Goal: Transaction & Acquisition: Purchase product/service

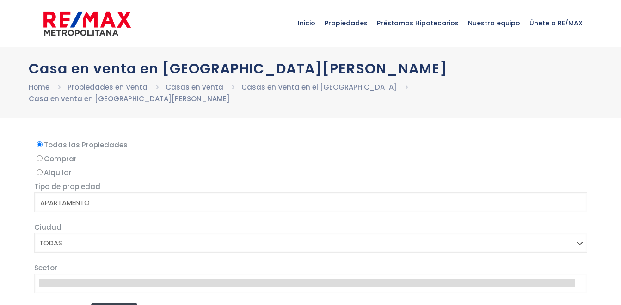
select select
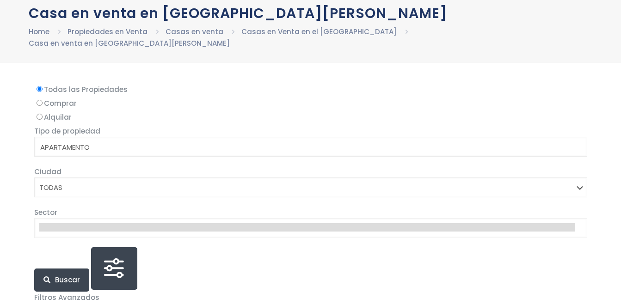
scroll to position [37, 0]
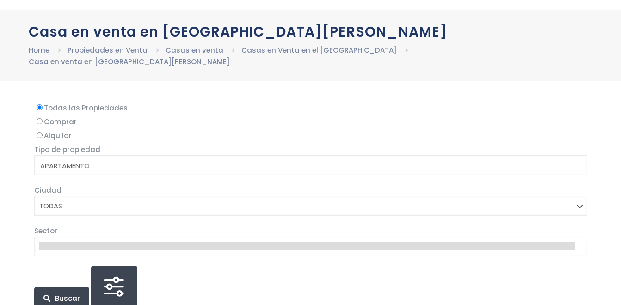
click at [39, 118] on input "Comprar" at bounding box center [40, 121] width 6 height 6
radio input "true"
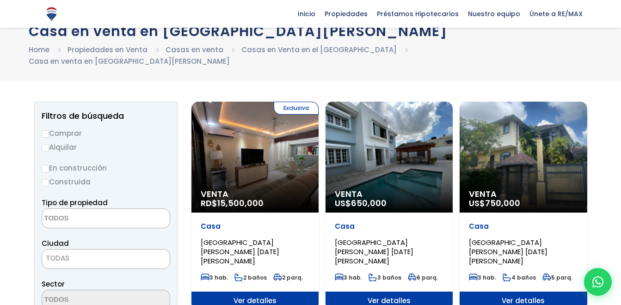
scroll to position [0, 0]
click at [46, 130] on input "Comprar" at bounding box center [45, 133] width 7 height 7
radio input "true"
click at [42, 144] on input "Alquilar" at bounding box center [45, 147] width 7 height 7
radio input "true"
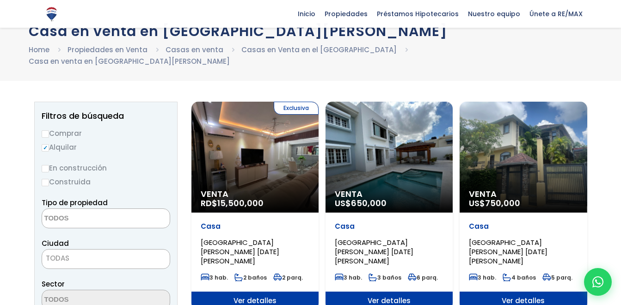
click at [42, 130] on input "Comprar" at bounding box center [45, 133] width 7 height 7
radio input "true"
click at [42, 144] on input "Alquilar" at bounding box center [45, 147] width 7 height 7
radio input "true"
click at [42, 130] on input "Comprar" at bounding box center [45, 133] width 7 height 7
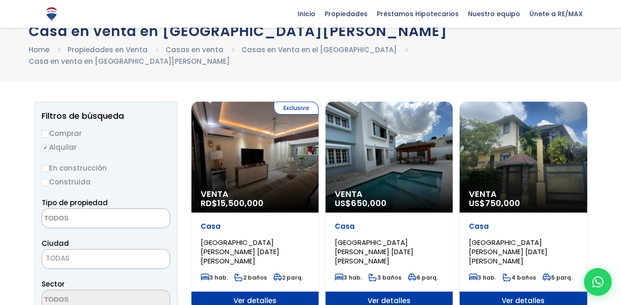
radio input "true"
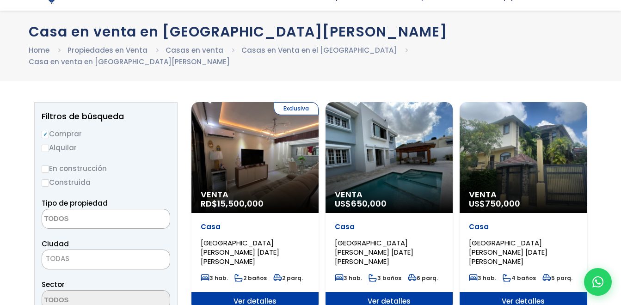
scroll to position [37, 0]
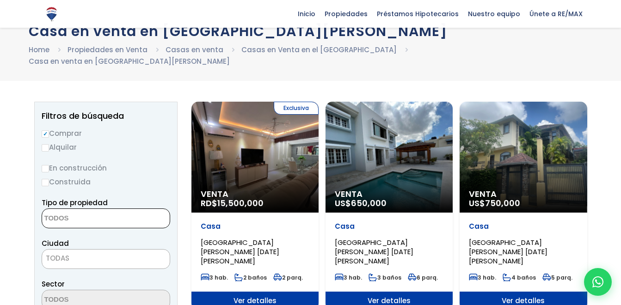
click at [121, 209] on textarea "Search" at bounding box center [87, 219] width 90 height 20
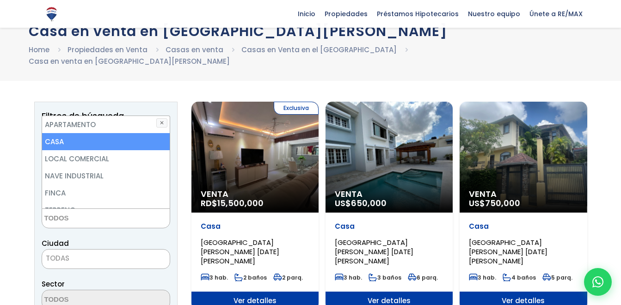
click at [100, 133] on li "CASA" at bounding box center [106, 141] width 128 height 17
select select "house"
click at [100, 133] on li "CASA" at bounding box center [106, 141] width 128 height 17
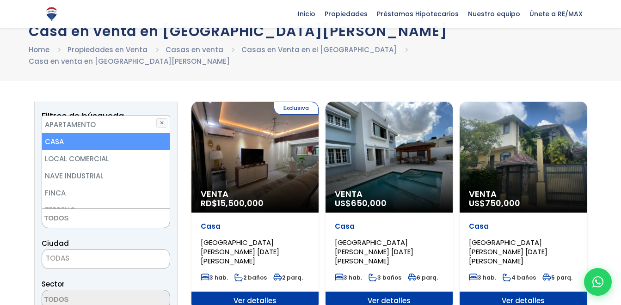
select select "house"
click at [97, 134] on li "CASA" at bounding box center [106, 141] width 128 height 17
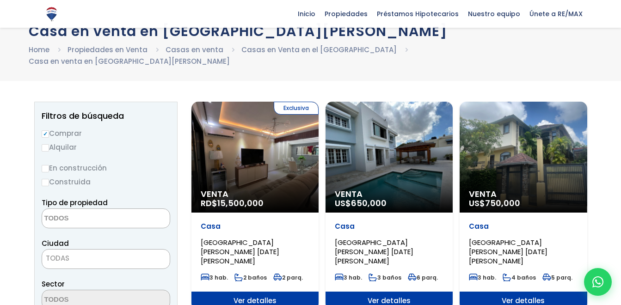
click at [76, 209] on textarea "Search" at bounding box center [87, 219] width 90 height 20
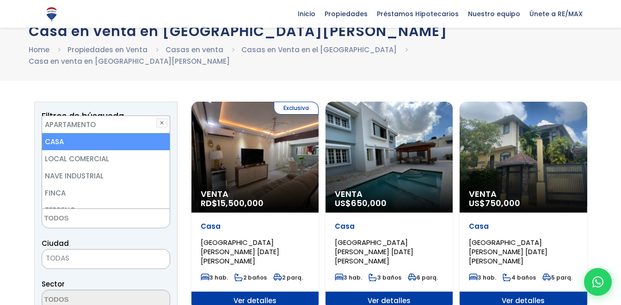
click at [68, 133] on li "CASA" at bounding box center [106, 141] width 128 height 17
select select "house"
click at [68, 133] on li "CASA" at bounding box center [106, 141] width 128 height 17
select select
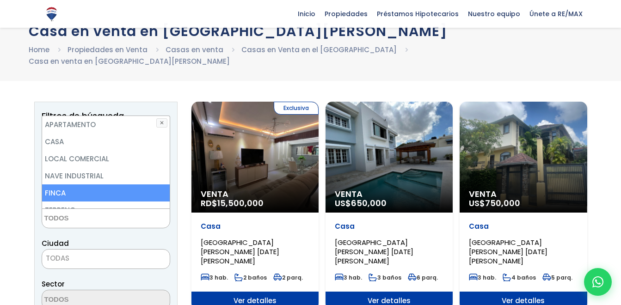
click at [72, 252] on span "TODAS" at bounding box center [106, 258] width 128 height 13
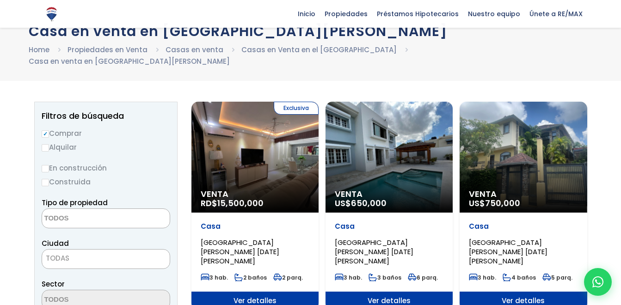
click at [72, 252] on span "TODAS" at bounding box center [106, 258] width 128 height 13
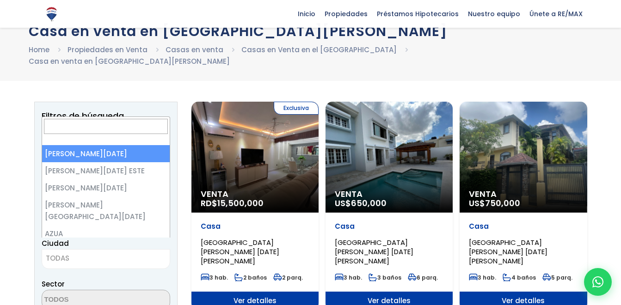
click at [72, 252] on span "TODAS" at bounding box center [106, 258] width 128 height 13
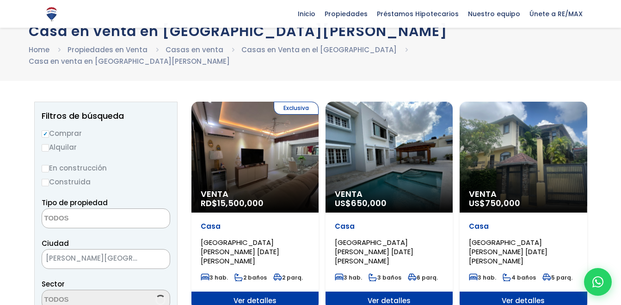
select select "150"
click at [128, 290] on span at bounding box center [106, 300] width 128 height 20
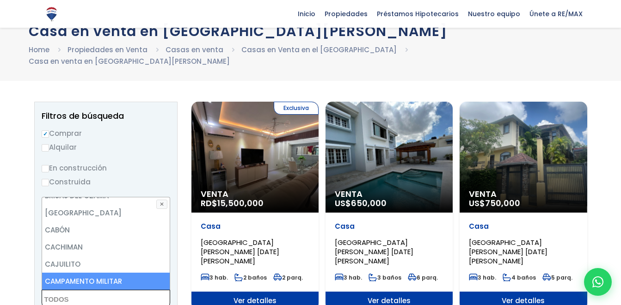
scroll to position [364, 0]
click at [72, 290] on textarea "Search" at bounding box center [87, 300] width 90 height 20
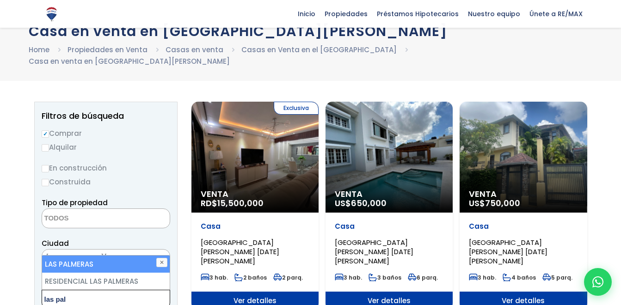
click at [71, 290] on textarea "las pal" at bounding box center [87, 300] width 90 height 20
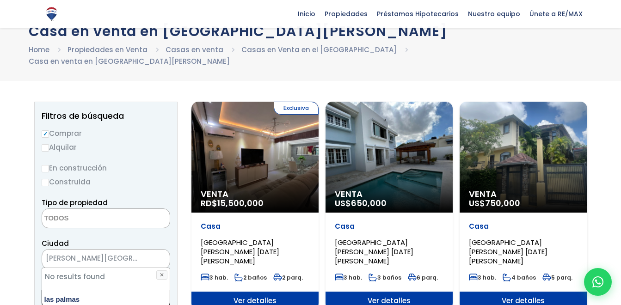
type textarea "las palmas"
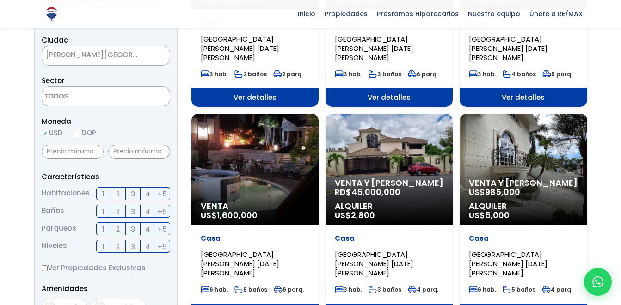
scroll to position [259, 0]
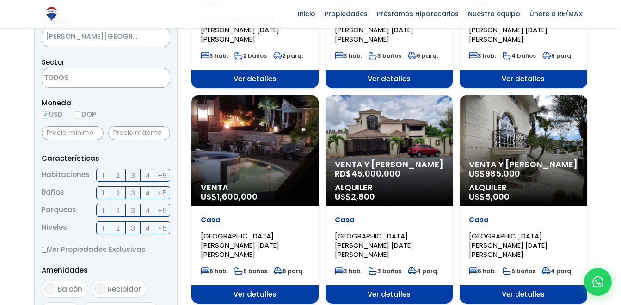
click at [131, 170] on span "3" at bounding box center [133, 176] width 4 height 12
click at [0, 0] on input "3" at bounding box center [0, 0] width 0 height 0
click at [119, 187] on span "2" at bounding box center [118, 193] width 4 height 12
click at [0, 0] on input "2" at bounding box center [0, 0] width 0 height 0
click at [98, 204] on label "1" at bounding box center [103, 210] width 15 height 13
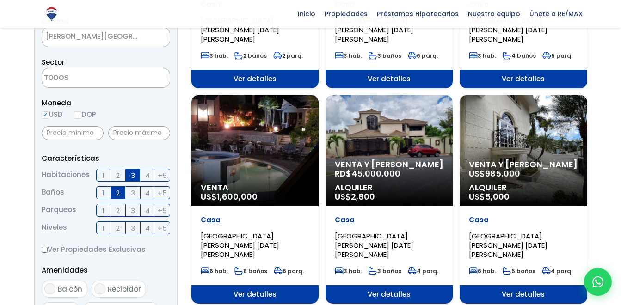
click at [0, 0] on input "1" at bounding box center [0, 0] width 0 height 0
click at [105, 221] on label "1" at bounding box center [103, 227] width 15 height 13
click at [0, 0] on input "1" at bounding box center [0, 0] width 0 height 0
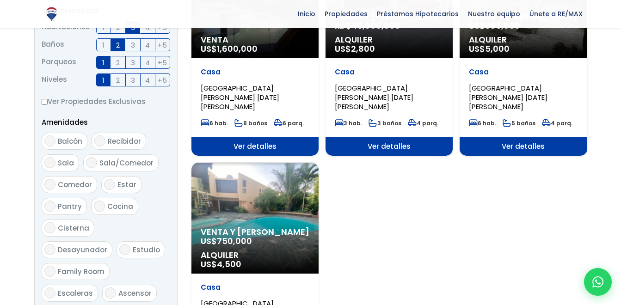
scroll to position [425, 0]
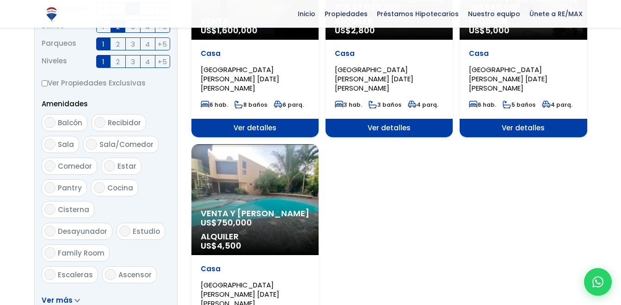
click at [51, 139] on input "Sala" at bounding box center [49, 144] width 11 height 11
checkbox input "true"
click at [51, 160] on input "Comedor" at bounding box center [49, 165] width 11 height 11
checkbox input "true"
click at [100, 182] on input "Cocina" at bounding box center [99, 187] width 11 height 11
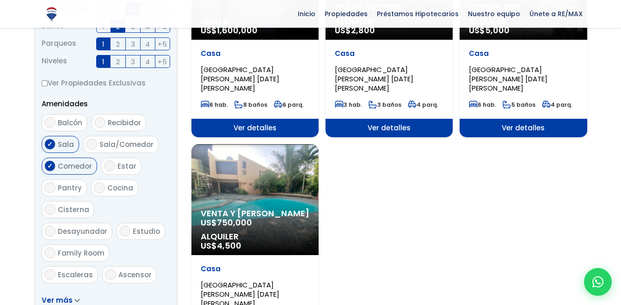
checkbox input "true"
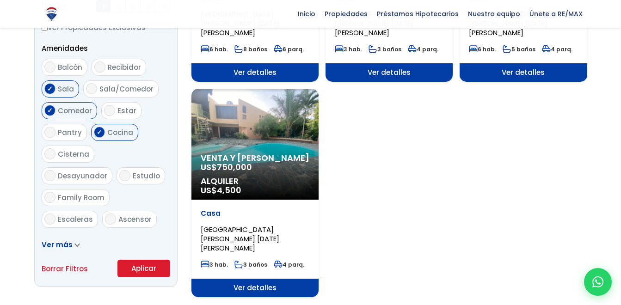
scroll to position [499, 0]
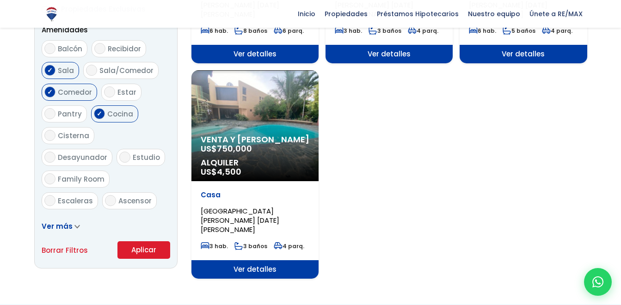
click at [153, 241] on button "Aplicar" at bounding box center [143, 250] width 53 height 18
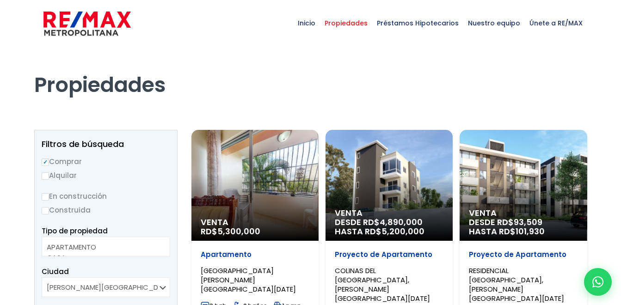
select select
click at [267, 171] on div "Venta RD$ 5,300,000" at bounding box center [254, 185] width 127 height 111
select select
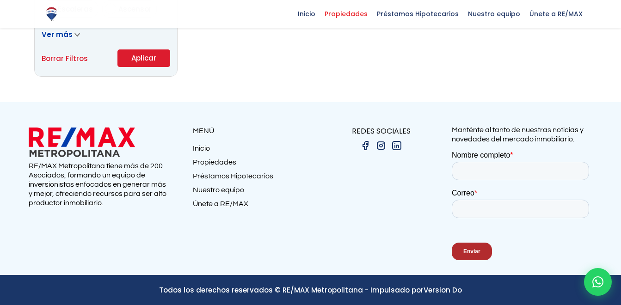
scroll to position [684, 0]
